Goal: Task Accomplishment & Management: Manage account settings

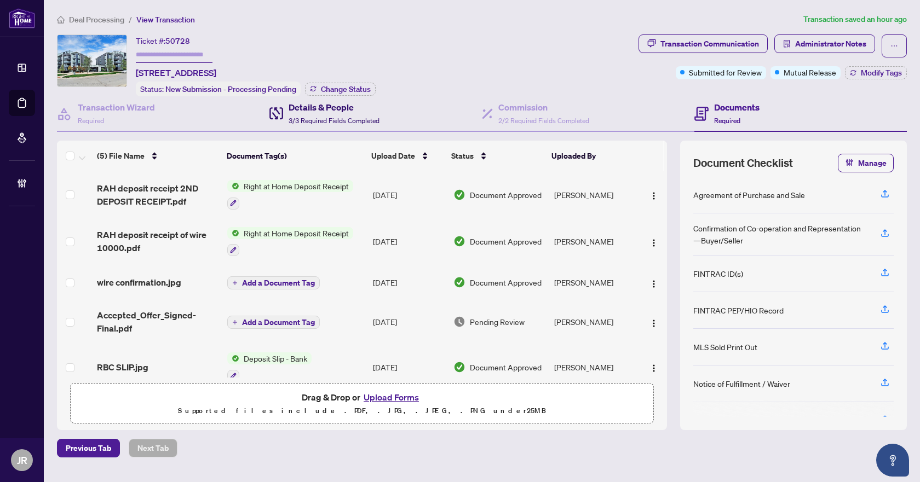
click at [328, 112] on div "Details & People 3/3 Required Fields Completed" at bounding box center [334, 114] width 91 height 26
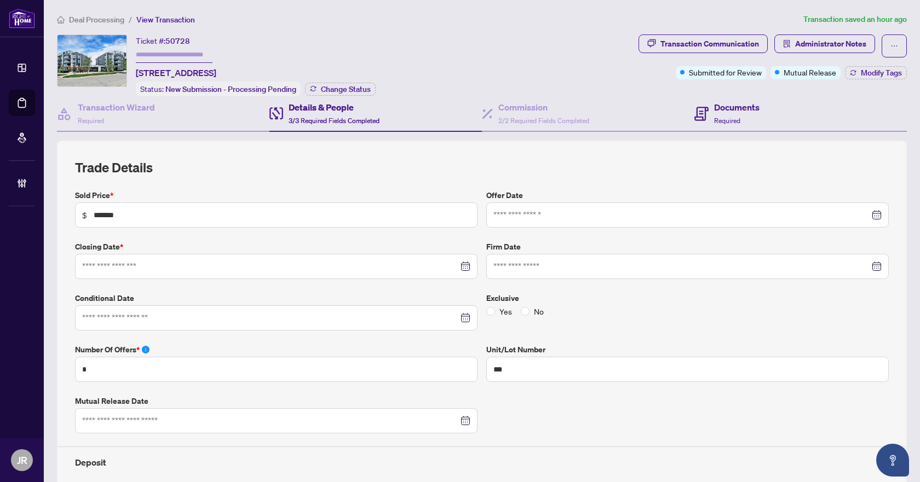
type input "**********"
click at [731, 114] on div "Documents Required" at bounding box center [736, 114] width 45 height 26
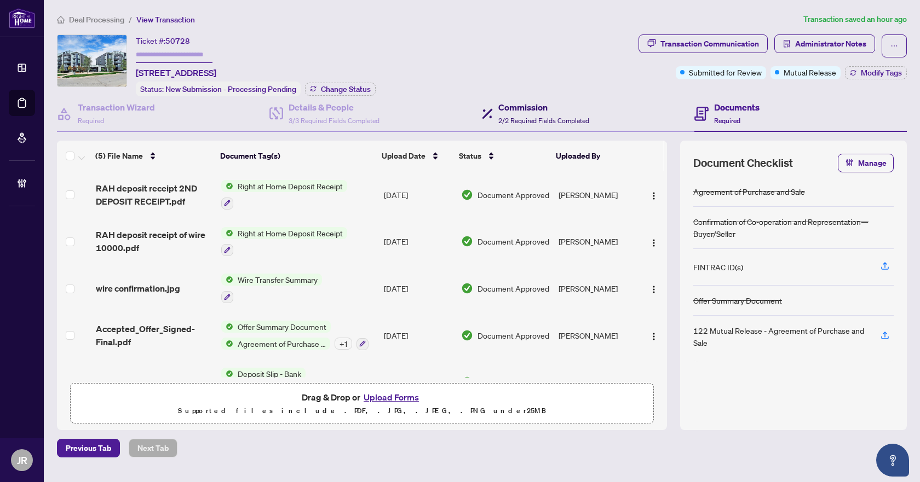
click at [546, 117] on span "2/2 Required Fields Completed" at bounding box center [543, 121] width 91 height 8
